Goal: Information Seeking & Learning: Learn about a topic

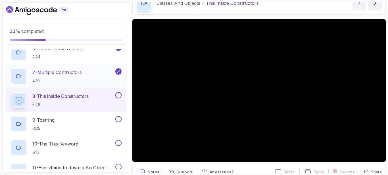
scroll to position [415, 0]
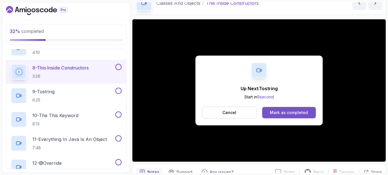
click at [300, 112] on div "Mark as completed" at bounding box center [289, 113] width 38 height 6
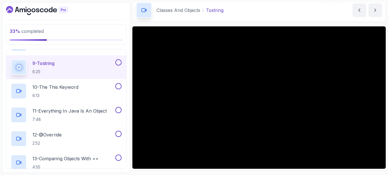
scroll to position [31, 0]
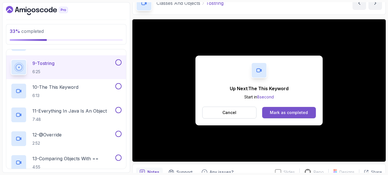
click at [279, 110] on div "Mark as completed" at bounding box center [289, 113] width 38 height 6
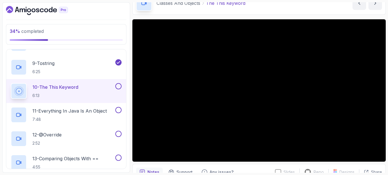
click at [279, 12] on div "Classes And Objects The This Keyword The This Keyword by nelson" at bounding box center [258, 2] width 253 height 23
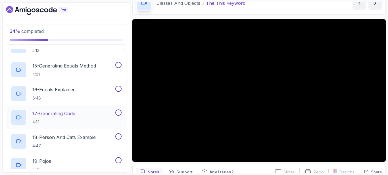
scroll to position [579, 0]
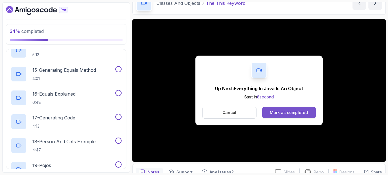
click at [308, 113] on button "Mark as completed" at bounding box center [289, 112] width 54 height 11
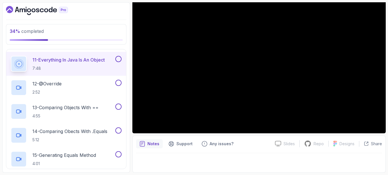
scroll to position [31, 0]
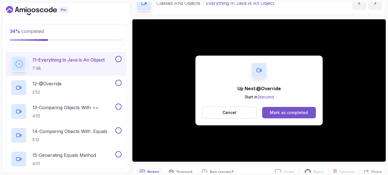
click at [281, 114] on div "Mark as completed" at bounding box center [289, 113] width 38 height 6
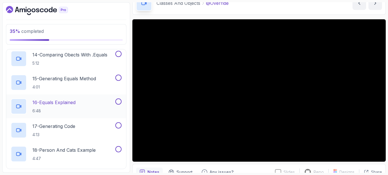
scroll to position [579, 0]
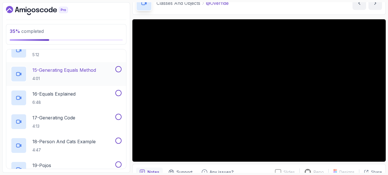
click at [75, 77] on p "4:01" at bounding box center [64, 79] width 64 height 6
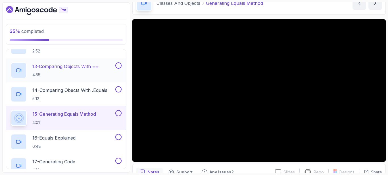
scroll to position [522, 0]
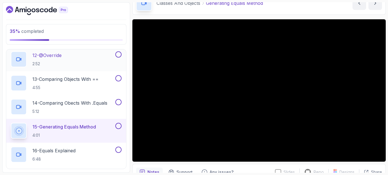
click at [119, 55] on button at bounding box center [118, 54] width 6 height 6
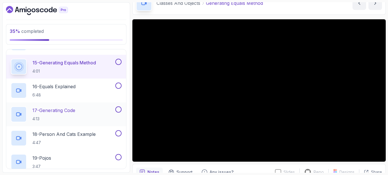
scroll to position [579, 0]
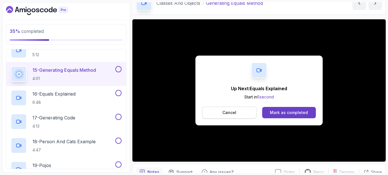
click at [236, 112] on p "Cancel" at bounding box center [229, 113] width 14 height 6
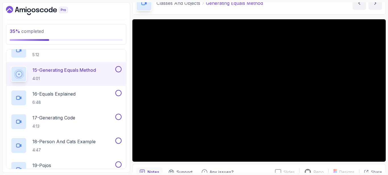
click at [119, 68] on button at bounding box center [118, 69] width 6 height 6
click at [69, 114] on div "17 - Generating Code 4:13" at bounding box center [62, 122] width 103 height 16
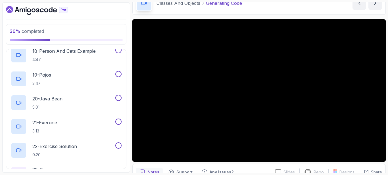
scroll to position [672, 0]
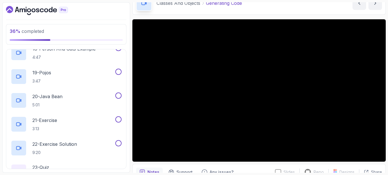
click at [11, 21] on button "17 - Generating Code 4:13" at bounding box center [66, 29] width 111 height 16
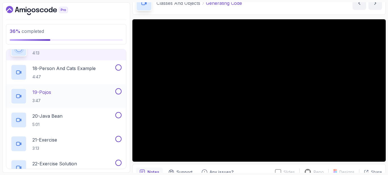
scroll to position [653, 0]
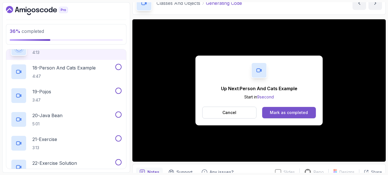
click at [286, 112] on div "Mark as completed" at bounding box center [289, 113] width 38 height 6
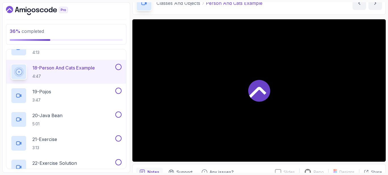
scroll to position [657, 0]
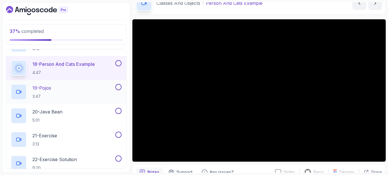
click at [83, 90] on div "19 - Pojos 3:47" at bounding box center [62, 92] width 103 height 16
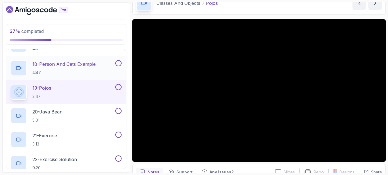
click at [117, 62] on button at bounding box center [118, 63] width 6 height 6
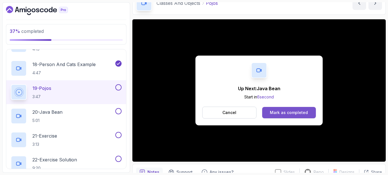
click at [268, 110] on button "Mark as completed" at bounding box center [289, 112] width 54 height 11
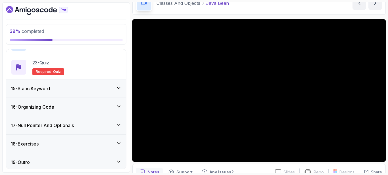
scroll to position [779, 0]
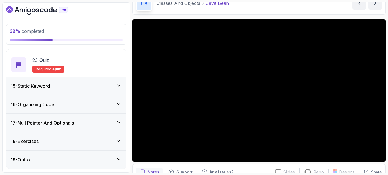
click at [98, 93] on div "15 - Static Keyword" at bounding box center [66, 86] width 120 height 18
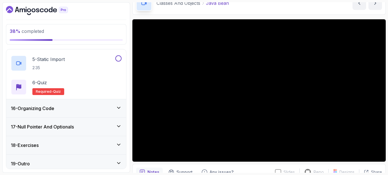
scroll to position [374, 0]
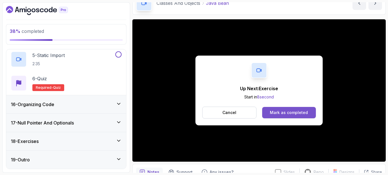
click at [276, 114] on div "Mark as completed" at bounding box center [289, 113] width 38 height 6
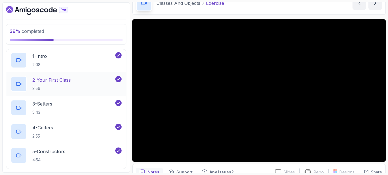
scroll to position [231, 0]
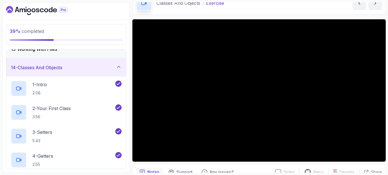
click at [80, 69] on div "14 - Classes And Objects" at bounding box center [66, 67] width 111 height 7
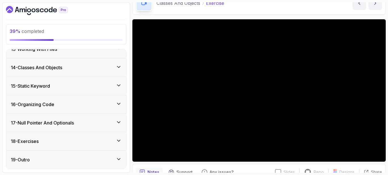
click at [64, 85] on div "15 - Static Keyword" at bounding box center [66, 86] width 111 height 7
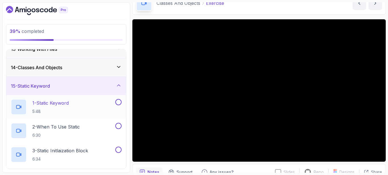
click at [50, 112] on p "5:48" at bounding box center [50, 112] width 36 height 6
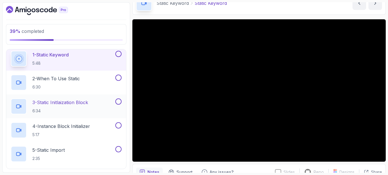
scroll to position [288, 0]
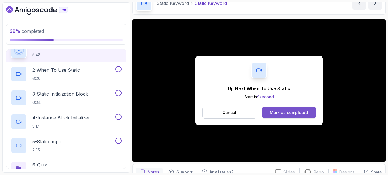
click at [283, 113] on div "Mark as completed" at bounding box center [289, 113] width 38 height 6
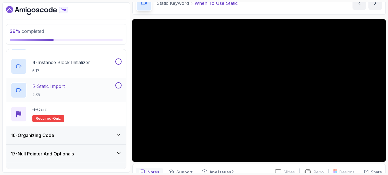
scroll to position [348, 0]
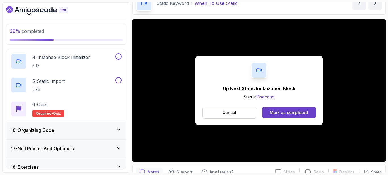
click at [235, 112] on p "Cancel" at bounding box center [229, 113] width 14 height 6
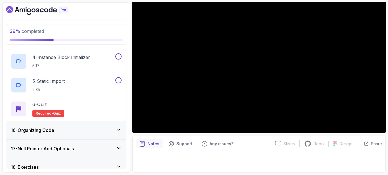
scroll to position [31, 0]
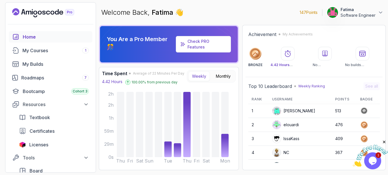
click at [52, 12] on icon "Landing page" at bounding box center [43, 12] width 62 height 9
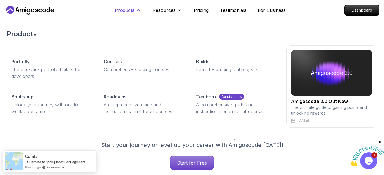
click at [119, 11] on p "Products" at bounding box center [125, 10] width 20 height 7
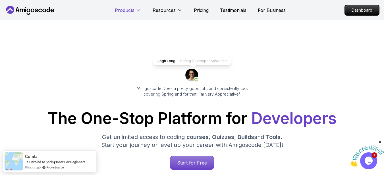
click at [127, 9] on p "Products" at bounding box center [125, 10] width 20 height 7
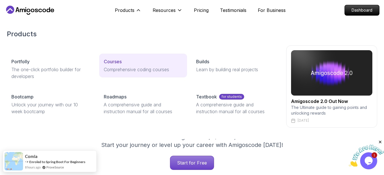
click at [110, 60] on p "Courses" at bounding box center [113, 61] width 18 height 7
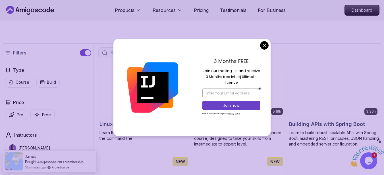
scroll to position [114, 0]
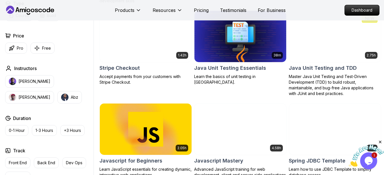
scroll to position [937, 0]
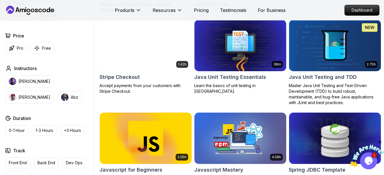
click at [339, 42] on img at bounding box center [334, 46] width 96 height 54
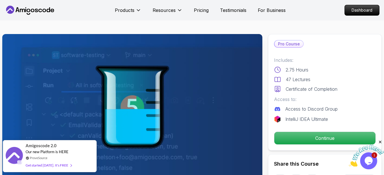
click at [380, 140] on icon "Close" at bounding box center [379, 142] width 5 height 5
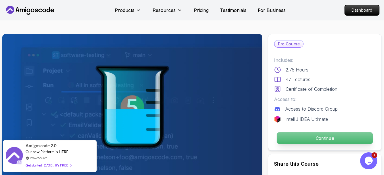
click at [329, 140] on p "Continue" at bounding box center [325, 138] width 96 height 12
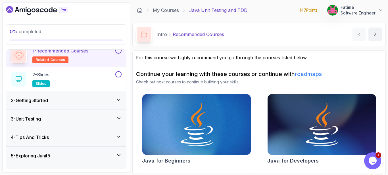
scroll to position [28, 0]
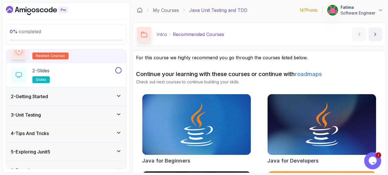
click at [112, 91] on div "2 - Getting Started" at bounding box center [66, 96] width 120 height 18
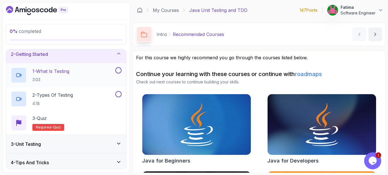
scroll to position [0, 0]
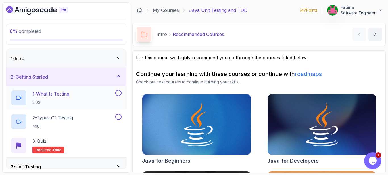
click at [63, 96] on p "1 - What Is Testing" at bounding box center [50, 94] width 37 height 7
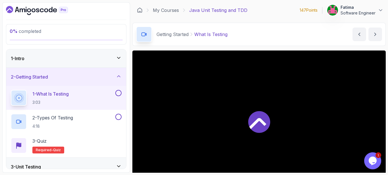
click at [120, 57] on icon at bounding box center [119, 58] width 6 height 6
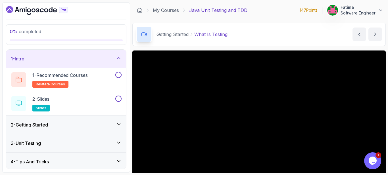
click at [120, 57] on icon at bounding box center [119, 58] width 6 height 6
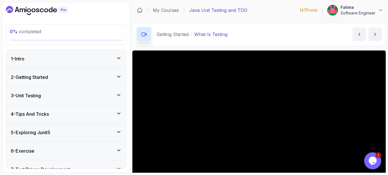
click at [96, 74] on div "2 - Getting Started" at bounding box center [66, 77] width 111 height 7
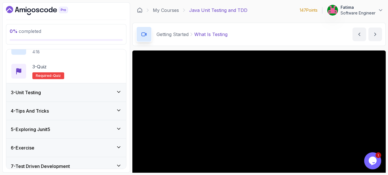
scroll to position [85, 0]
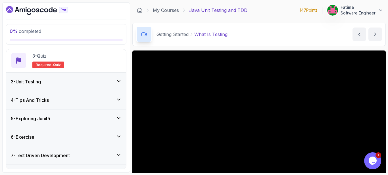
click at [79, 80] on div "3 - Unit Testing" at bounding box center [66, 81] width 111 height 7
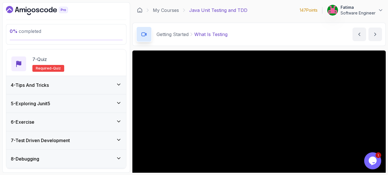
scroll to position [203, 0]
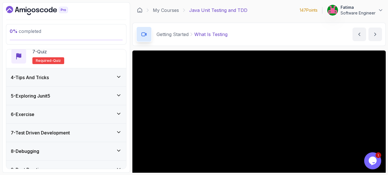
click at [97, 78] on div "4 - Tips And Tricks" at bounding box center [66, 77] width 111 height 7
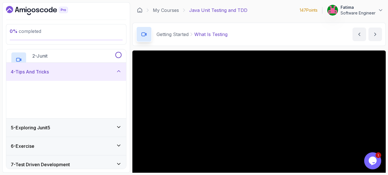
scroll to position [65, 0]
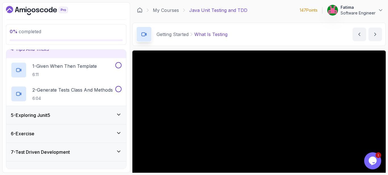
click at [82, 53] on div "4 - Tips And Tricks" at bounding box center [66, 49] width 120 height 18
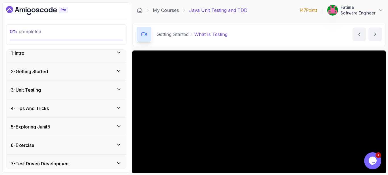
scroll to position [0, 0]
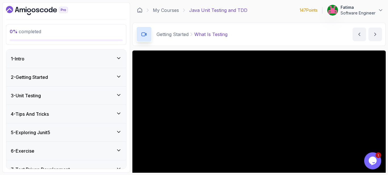
click at [77, 76] on div "2 - Getting Started" at bounding box center [66, 77] width 111 height 7
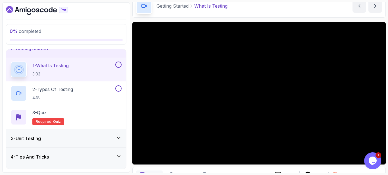
scroll to position [25, 0]
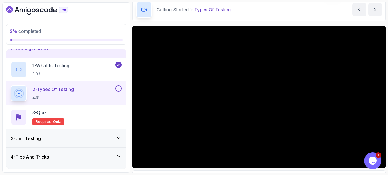
scroll to position [57, 0]
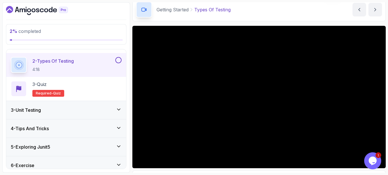
click at [61, 110] on div "3 - Unit Testing" at bounding box center [66, 110] width 111 height 7
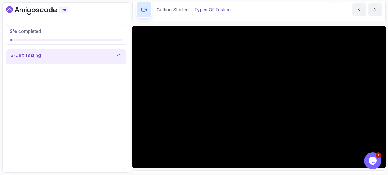
scroll to position [40, 0]
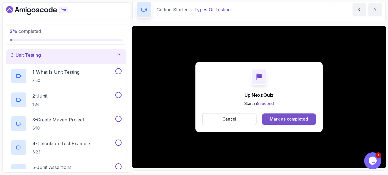
click at [292, 120] on div "Mark as completed" at bounding box center [289, 119] width 38 height 6
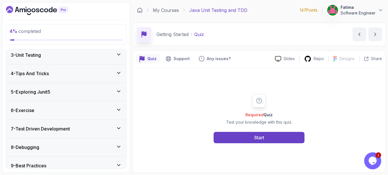
scroll to position [83, 0]
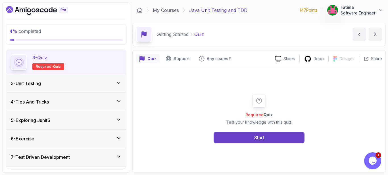
click at [106, 84] on div "3 - Unit Testing" at bounding box center [66, 83] width 111 height 7
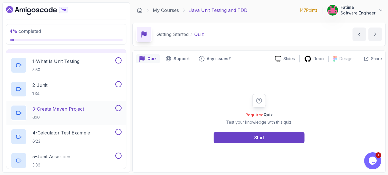
scroll to position [33, 0]
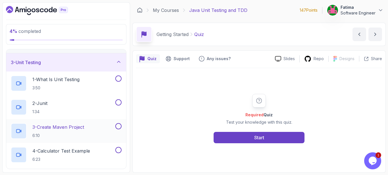
click at [56, 80] on p "1 - What Is Unit Testing" at bounding box center [55, 79] width 47 height 7
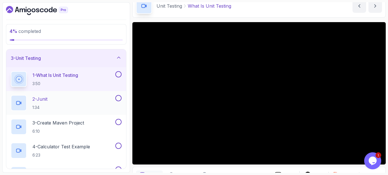
scroll to position [35, 0]
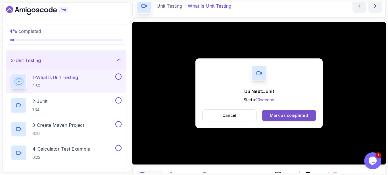
click at [283, 116] on div "Mark as completed" at bounding box center [289, 116] width 38 height 6
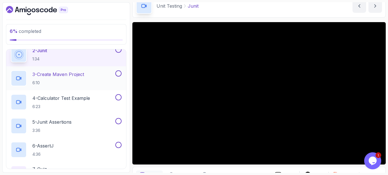
scroll to position [88, 0]
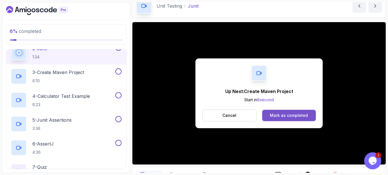
click at [288, 116] on div "Mark as completed" at bounding box center [289, 116] width 38 height 6
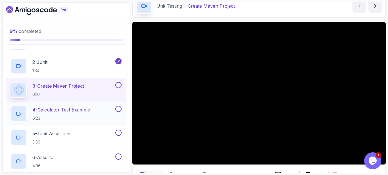
scroll to position [78, 0]
